Goal: Book appointment/travel/reservation

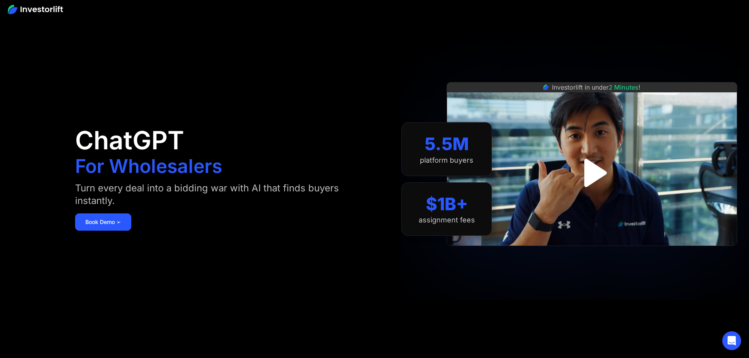
click at [604, 170] on img "open lightbox" at bounding box center [592, 172] width 51 height 51
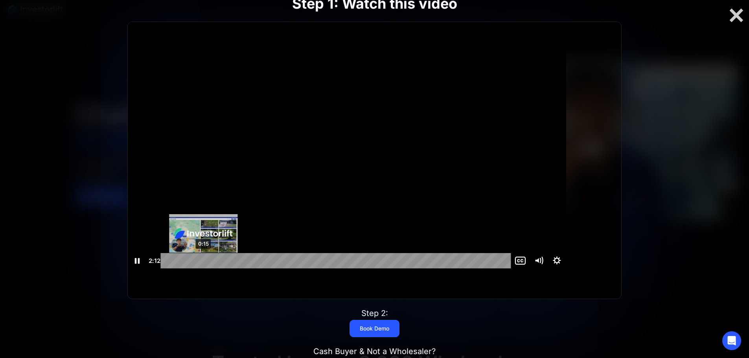
scroll to position [39, 0]
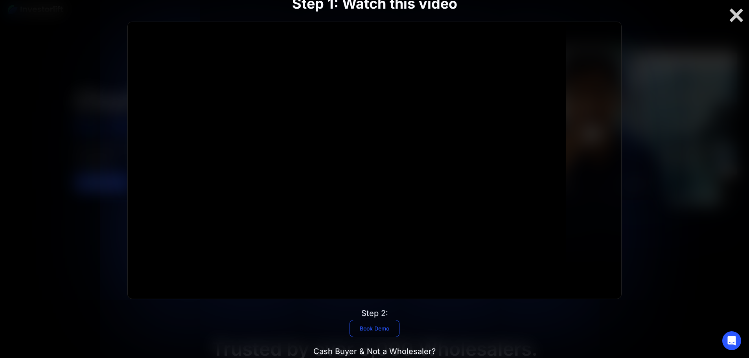
click at [373, 320] on link "Book Demo" at bounding box center [375, 328] width 50 height 17
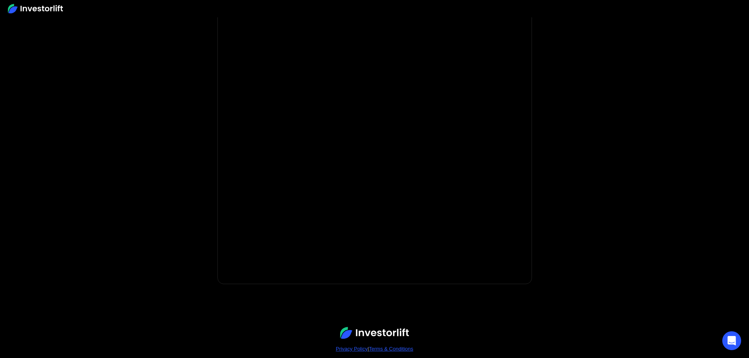
scroll to position [79, 0]
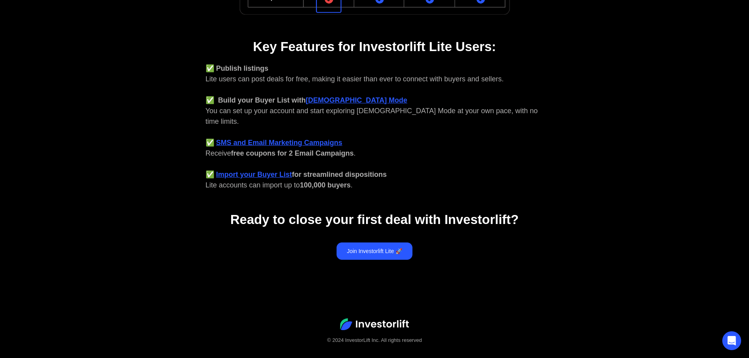
scroll to position [295, 0]
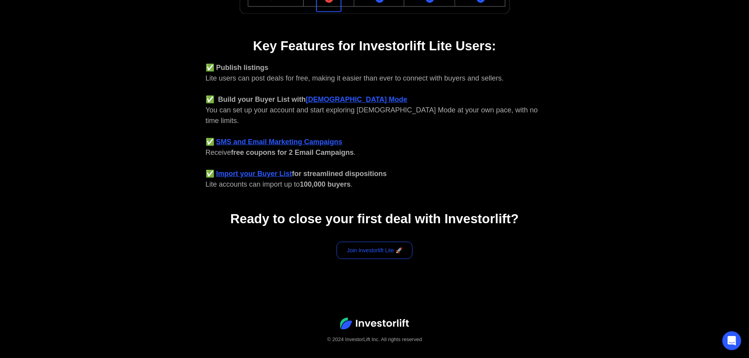
click at [363, 242] on link "Join Investorlift Lite 🚀" at bounding box center [375, 250] width 76 height 17
